Goal: Check status: Check status

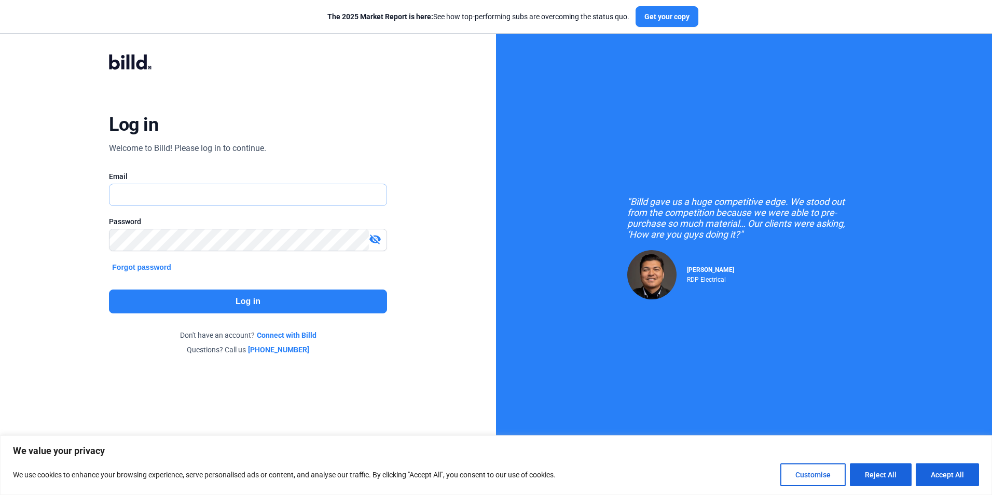
click at [154, 195] on input "text" at bounding box center [241, 194] width 265 height 21
type input "[EMAIL_ADDRESS][DOMAIN_NAME]"
click at [222, 300] on button "Log in" at bounding box center [248, 301] width 278 height 24
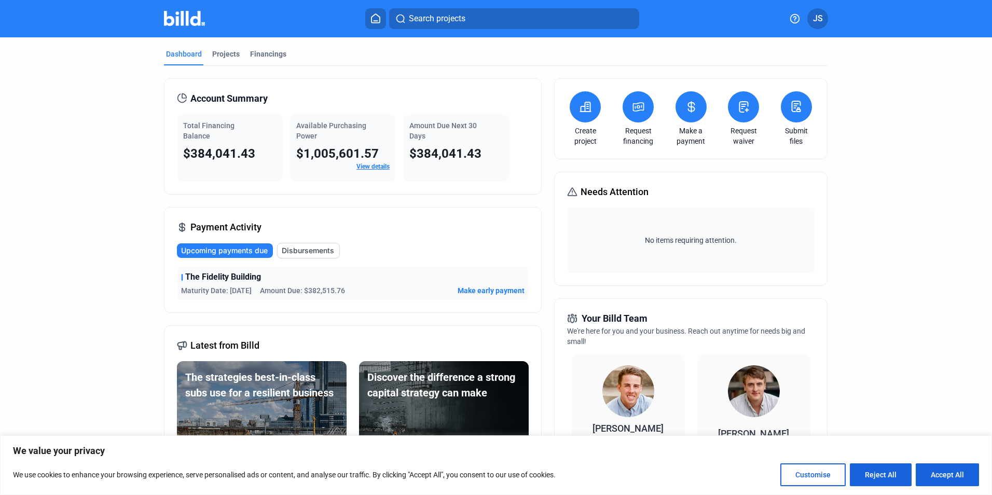
click at [184, 154] on span "$384,041.43" at bounding box center [219, 153] width 72 height 15
click at [268, 42] on mat-tab-group "Dashboard Projects Financings Account Summary Total Financing Balance $384,041.…" at bounding box center [496, 395] width 664 height 717
click at [267, 53] on div "Financings" at bounding box center [268, 54] width 36 height 10
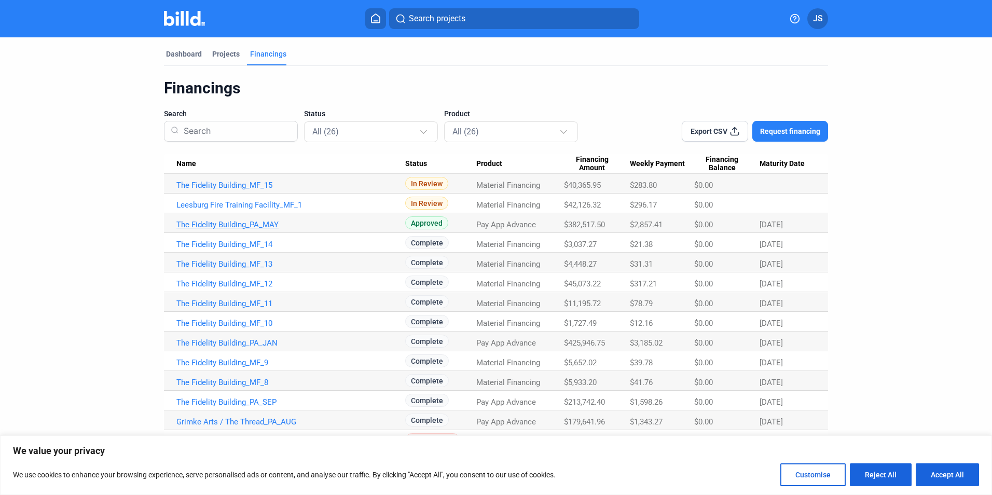
click at [230, 225] on link "The Fidelity Building_PA_MAY" at bounding box center [290, 224] width 229 height 9
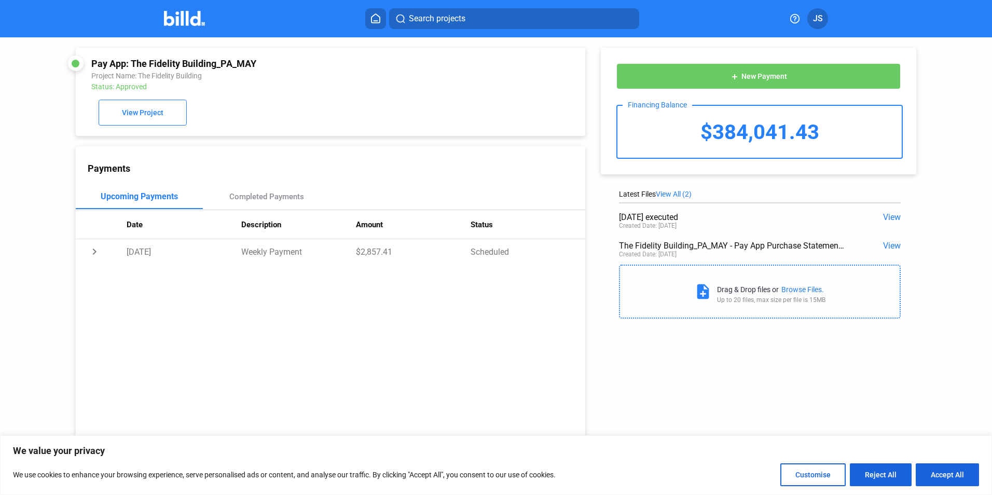
click at [883, 248] on span "View" at bounding box center [892, 246] width 18 height 10
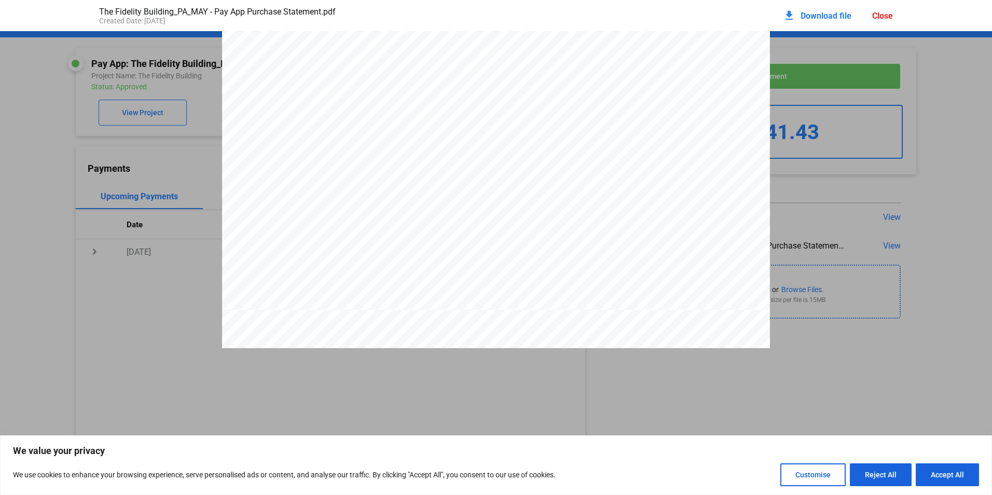
scroll to position [3393, 0]
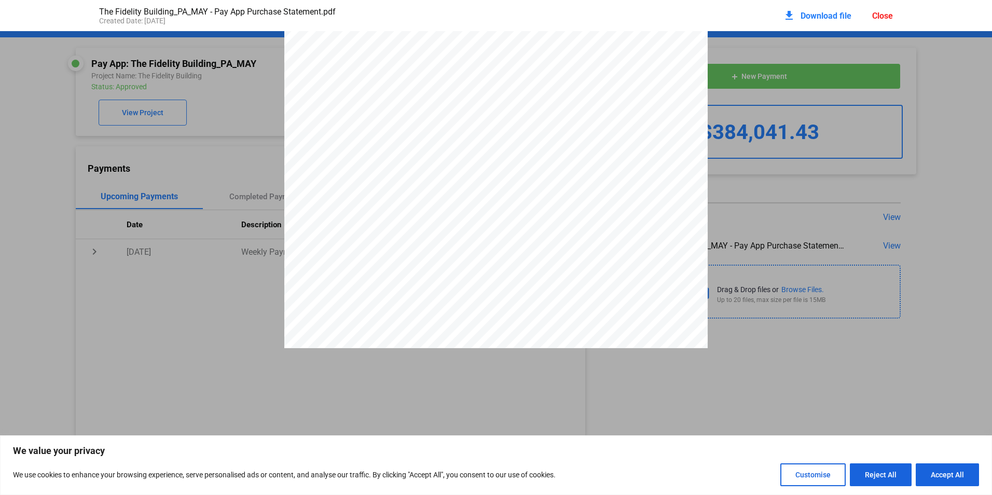
scroll to position [0, 0]
click at [885, 15] on div "Close" at bounding box center [882, 16] width 21 height 10
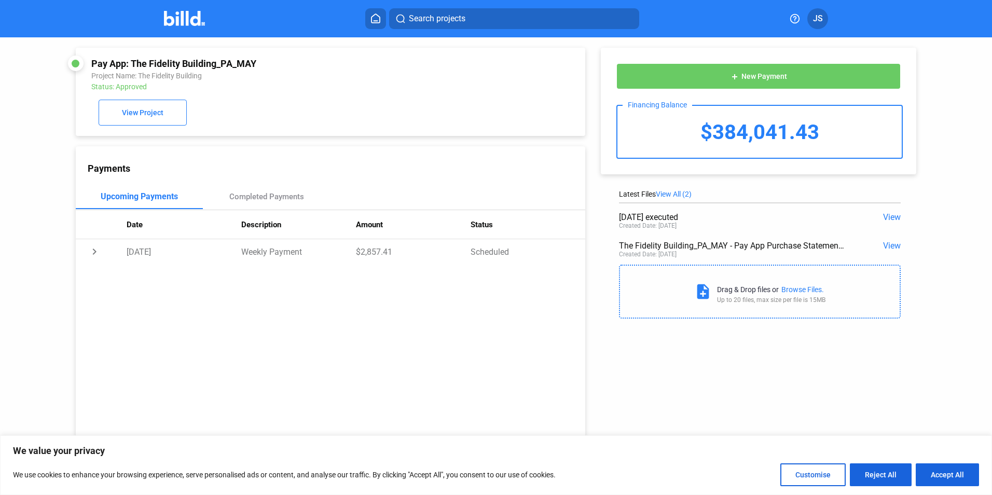
click at [886, 215] on span "View" at bounding box center [892, 217] width 18 height 10
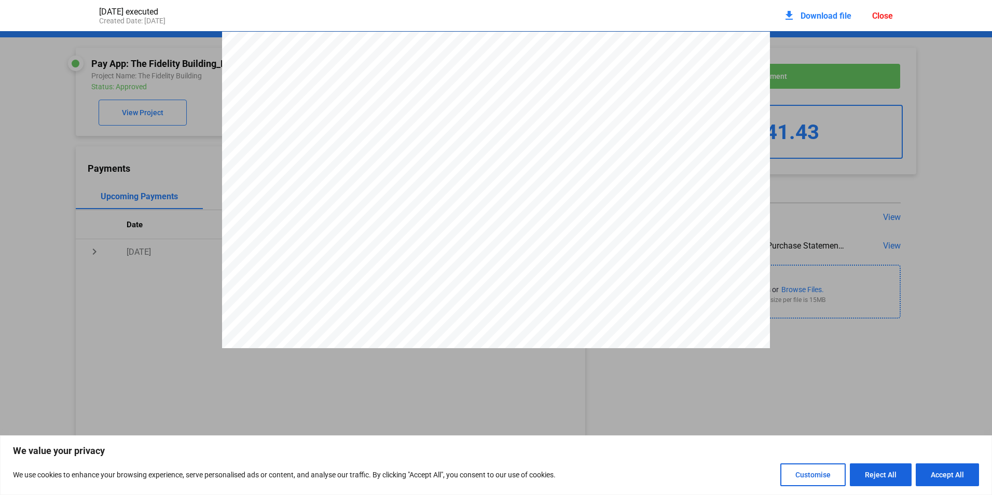
click at [889, 15] on div "Close" at bounding box center [882, 16] width 21 height 10
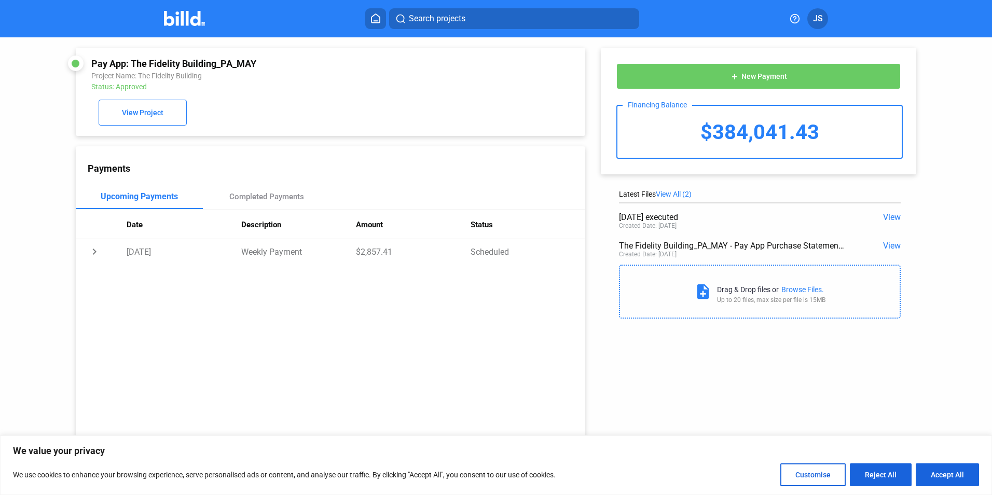
click at [895, 247] on span "View" at bounding box center [892, 246] width 18 height 10
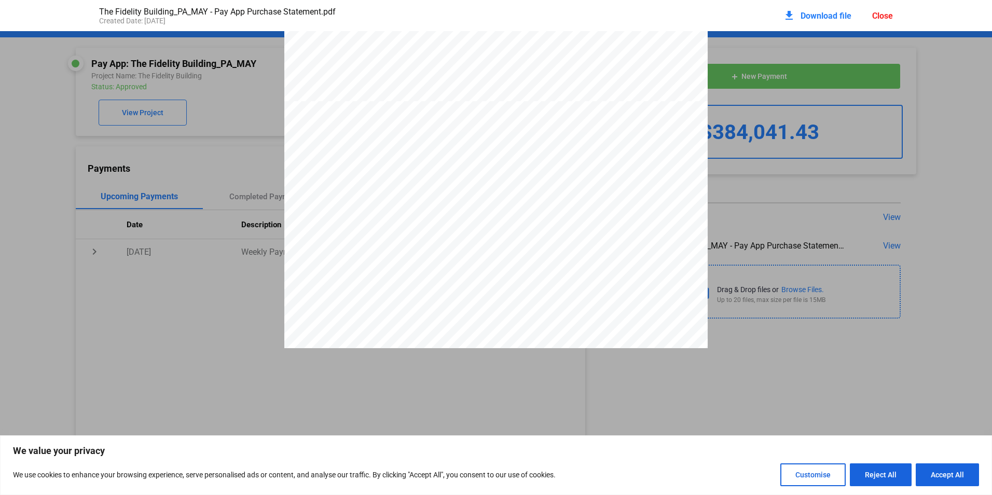
scroll to position [472, 0]
click at [882, 14] on div "Close" at bounding box center [882, 16] width 21 height 10
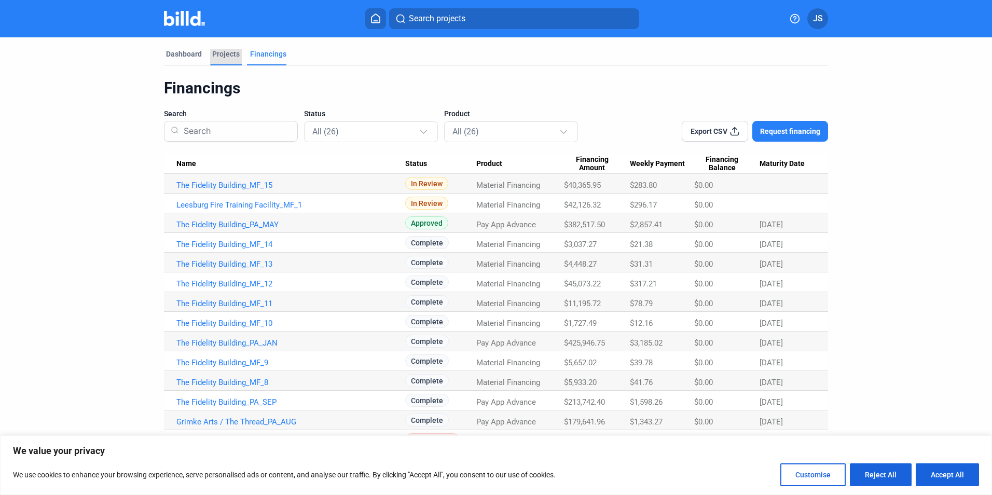
click at [227, 54] on div "Projects" at bounding box center [225, 54] width 27 height 10
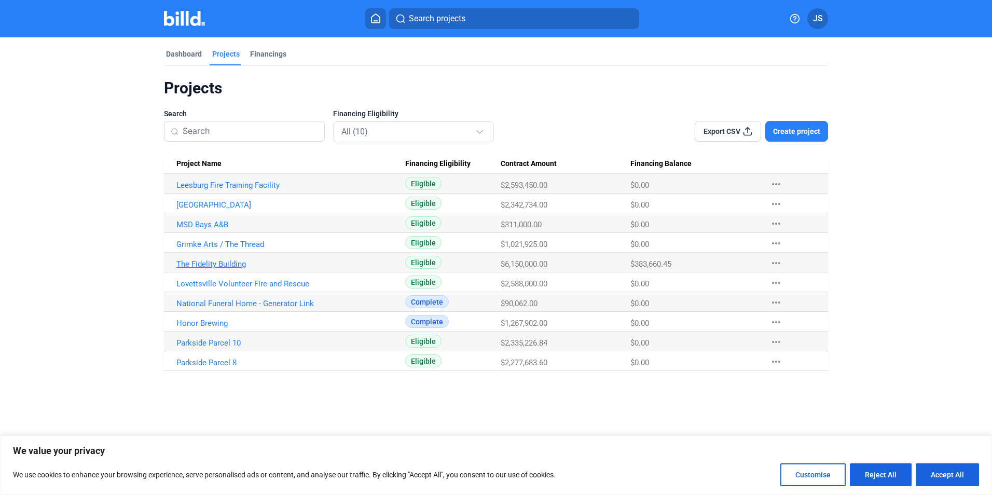
click at [202, 267] on link "The Fidelity Building" at bounding box center [290, 263] width 229 height 9
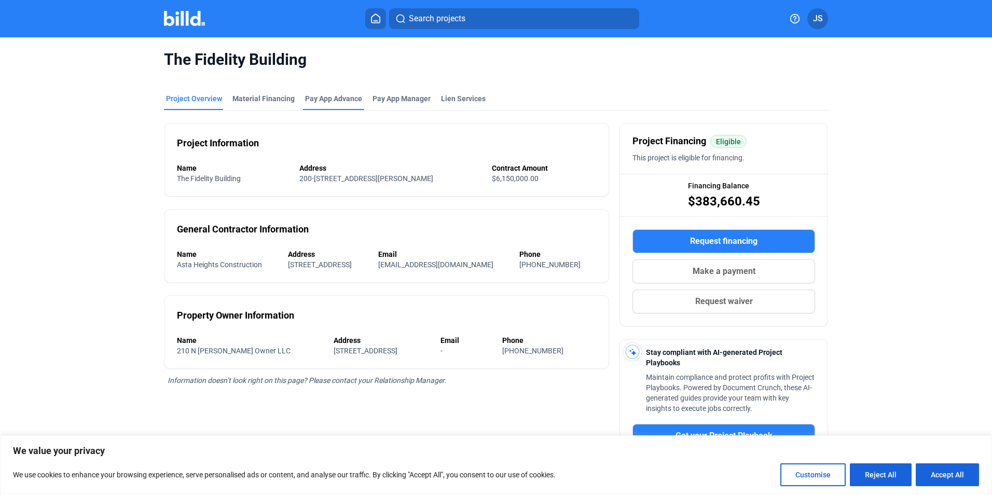
click at [333, 97] on div "Pay App Advance" at bounding box center [333, 98] width 57 height 10
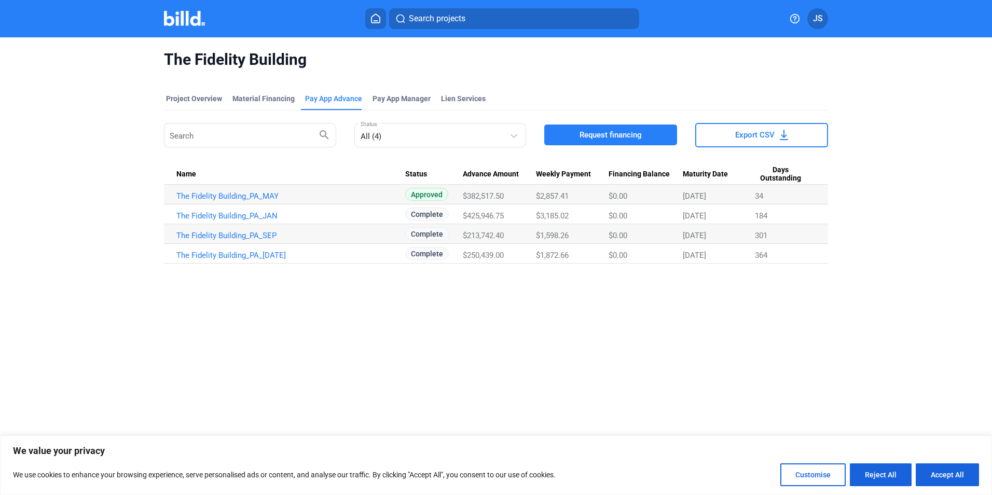
click at [816, 11] on button "JS" at bounding box center [817, 18] width 21 height 21
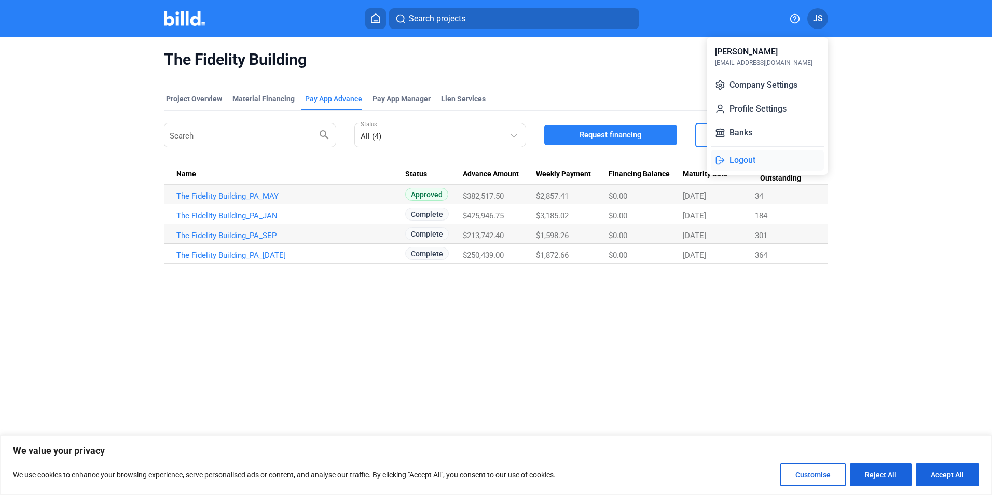
click at [734, 161] on button "Logout" at bounding box center [767, 160] width 113 height 21
